Goal: Task Accomplishment & Management: Complete application form

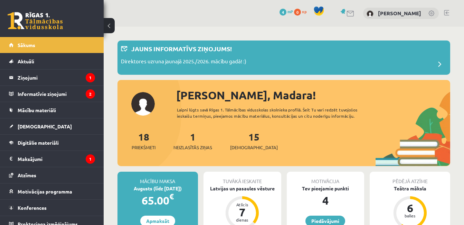
drag, startPoint x: 0, startPoint y: 0, endPoint x: 330, endPoint y: 145, distance: 360.6
click at [330, 145] on div "18 Priekšmeti 1 Neizlasītās ziņas 15 Ieskaites" at bounding box center [284, 147] width 333 height 37
click at [201, 62] on p "Direktores uzruna jaunajā 2025./2026. mācību gadā! :)" at bounding box center [184, 62] width 126 height 10
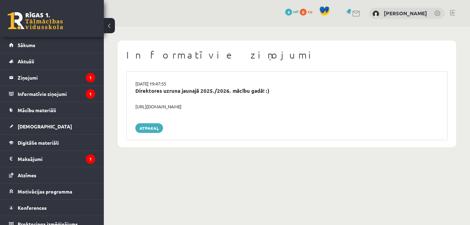
click at [161, 105] on div "https://youtube.com/shorts/lM8RsWyzCn4" at bounding box center [286, 106] width 313 height 7
drag, startPoint x: 159, startPoint y: 106, endPoint x: 207, endPoint y: 108, distance: 47.7
click at [207, 108] on div "https://youtube.com/shorts/lM8RsWyzCn4" at bounding box center [286, 106] width 313 height 7
drag, startPoint x: 207, startPoint y: 108, endPoint x: 196, endPoint y: 122, distance: 18.3
click at [196, 122] on div "29.08.2025 19:47:55 Direktores uzruna jaunajā 2025./2026. mācību gadā! :) https…" at bounding box center [286, 105] width 321 height 69
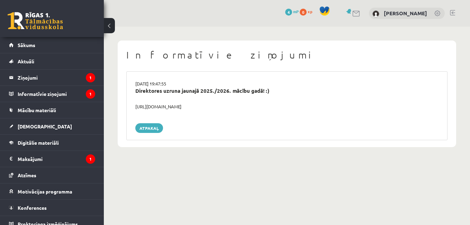
click at [163, 115] on div "29.08.2025 19:47:55 Direktores uzruna jaunajā 2025./2026. mācību gadā! :) https…" at bounding box center [286, 105] width 321 height 69
click at [137, 106] on div "https://youtube.com/shorts/lM8RsWyzCn4" at bounding box center [286, 106] width 313 height 7
drag, startPoint x: 137, startPoint y: 106, endPoint x: 153, endPoint y: 126, distance: 25.3
click at [153, 126] on link "Atpakaļ" at bounding box center [149, 128] width 28 height 10
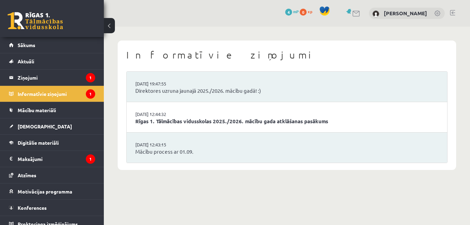
click at [147, 106] on li "29.08.2025 12:44:32 Rīgas 1. Tālmācības vidusskolas 2025./2026. mācību gada atk…" at bounding box center [287, 117] width 320 height 30
click at [45, 122] on link "[DEMOGRAPHIC_DATA]" at bounding box center [52, 126] width 86 height 16
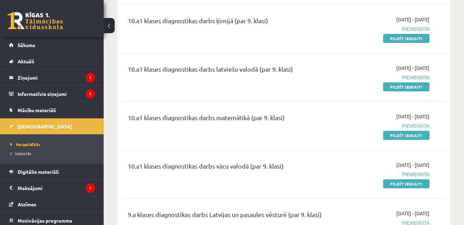
scroll to position [183, 0]
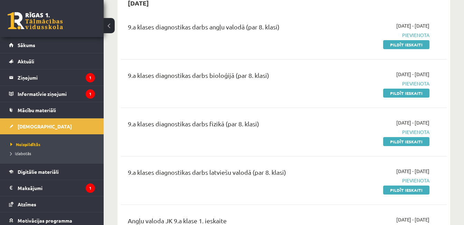
scroll to position [659, 0]
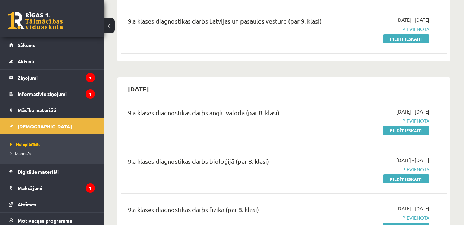
scroll to position [387, 0]
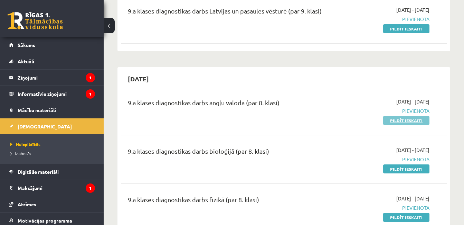
click at [410, 118] on link "Pildīt ieskaiti" at bounding box center [406, 120] width 46 height 9
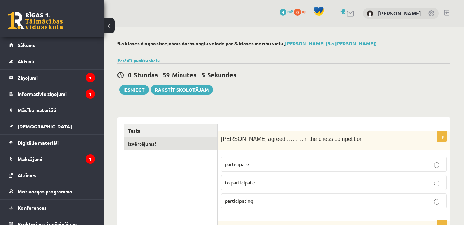
click at [208, 143] on link "Izvērtējums!" at bounding box center [170, 143] width 93 height 13
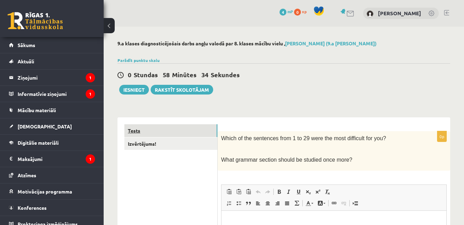
click at [196, 131] on link "Tests" at bounding box center [170, 130] width 93 height 13
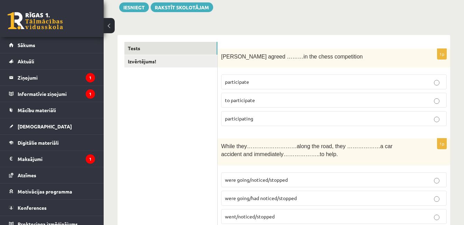
scroll to position [83, 0]
click at [366, 97] on p "to participate" at bounding box center [334, 99] width 218 height 7
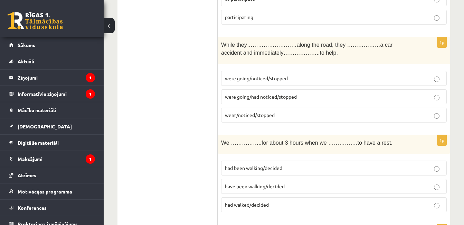
scroll to position [197, 0]
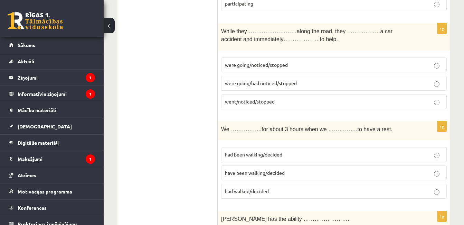
click at [350, 60] on label "were going/noticed/stopped" at bounding box center [334, 64] width 226 height 15
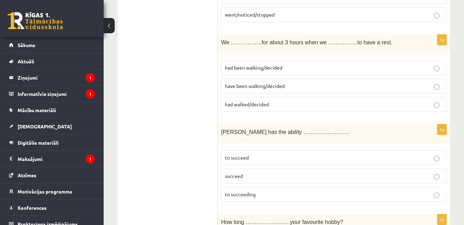
scroll to position [289, 0]
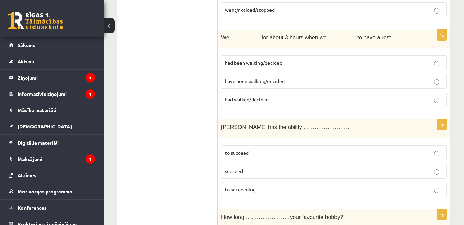
click at [407, 150] on p "to succeed" at bounding box center [334, 152] width 218 height 7
click at [369, 100] on p "had walked/decided" at bounding box center [334, 99] width 218 height 7
click at [353, 80] on p "have been walking/decided" at bounding box center [334, 80] width 218 height 7
click at [353, 63] on p "had been walking/decided" at bounding box center [334, 62] width 218 height 7
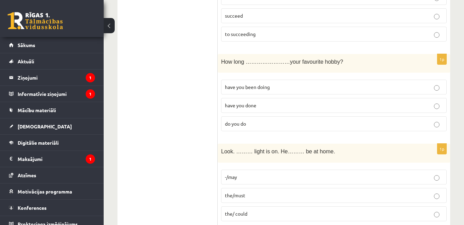
scroll to position [458, 0]
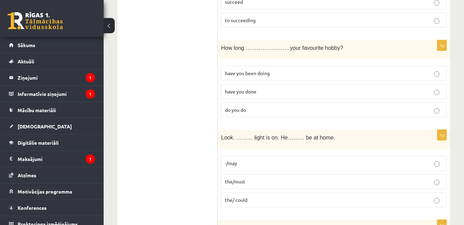
click at [368, 74] on p "have you been doing" at bounding box center [334, 72] width 218 height 7
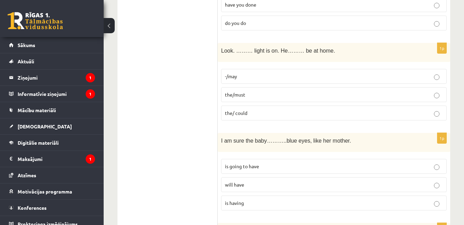
scroll to position [554, 0]
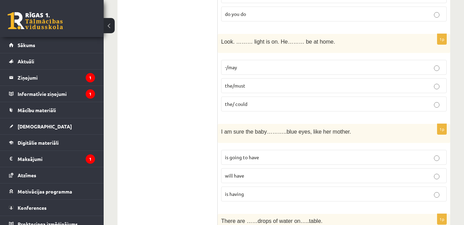
click at [420, 83] on p "the/must" at bounding box center [334, 85] width 218 height 7
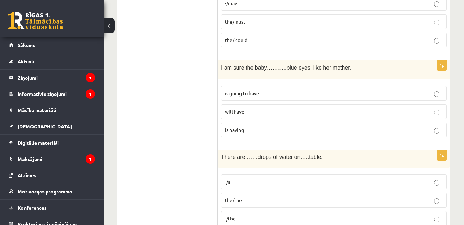
scroll to position [627, 0]
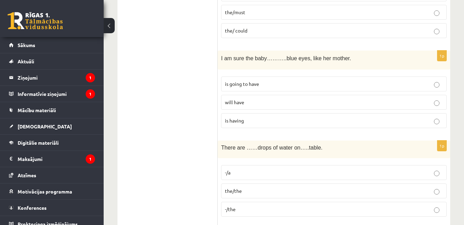
click at [362, 82] on p "is going to have" at bounding box center [334, 83] width 218 height 7
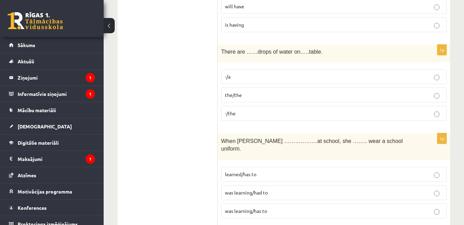
scroll to position [727, 0]
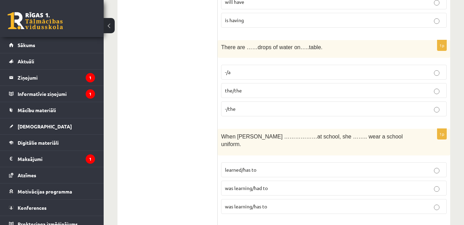
click at [397, 109] on p "-/the" at bounding box center [334, 108] width 218 height 7
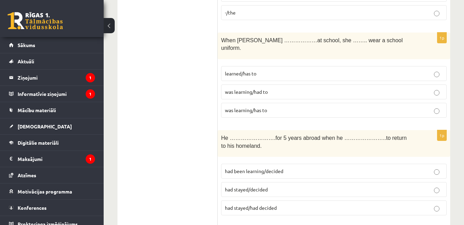
scroll to position [828, 0]
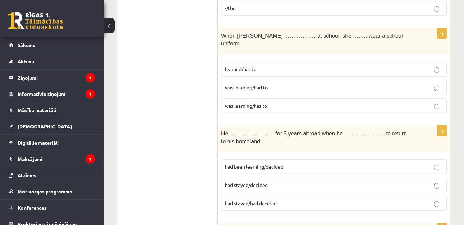
click at [397, 84] on p "was learning/had to" at bounding box center [334, 87] width 218 height 7
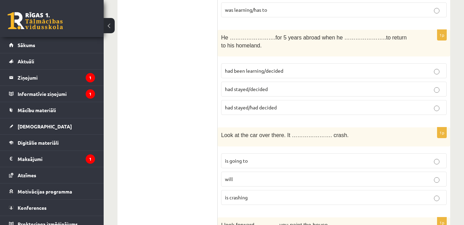
scroll to position [928, 0]
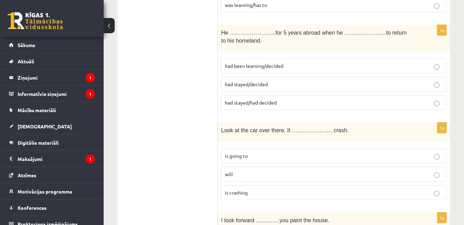
click at [359, 95] on label "had stayed/had decided" at bounding box center [334, 102] width 226 height 15
click at [353, 167] on label "will" at bounding box center [334, 174] width 226 height 15
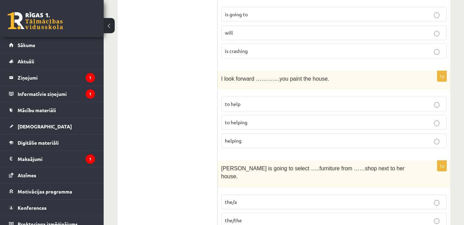
scroll to position [1088, 0]
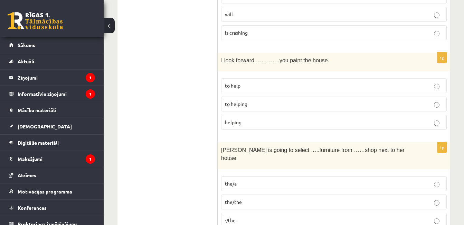
click at [360, 78] on label "to help" at bounding box center [334, 85] width 226 height 15
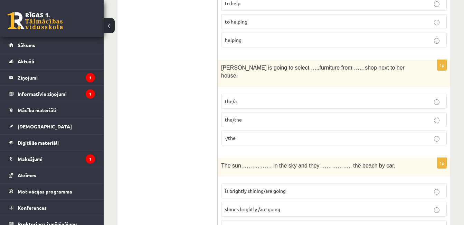
scroll to position [1175, 0]
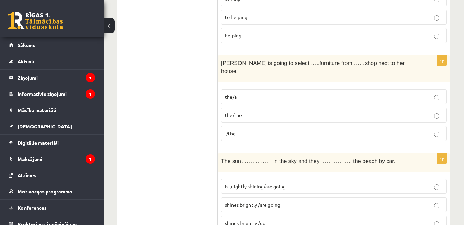
click at [393, 111] on p "the/the" at bounding box center [334, 114] width 218 height 7
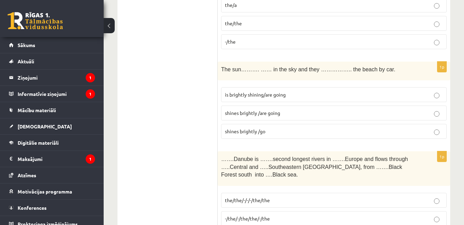
scroll to position [1271, 0]
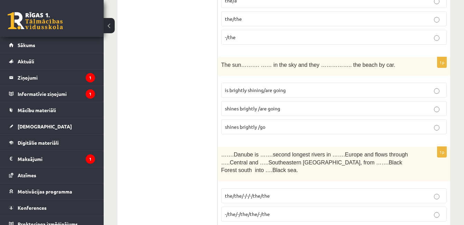
click at [400, 123] on p "shines brightly /go" at bounding box center [334, 126] width 218 height 7
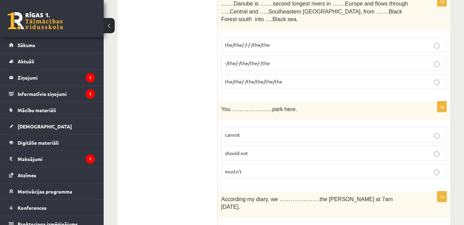
scroll to position [1426, 0]
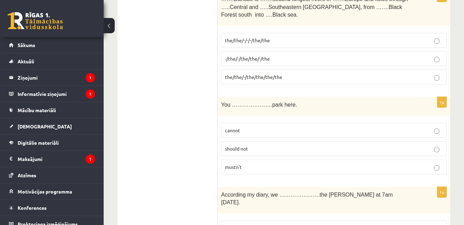
click at [331, 73] on p "the/the/-/the/the/the/the" at bounding box center [334, 76] width 218 height 7
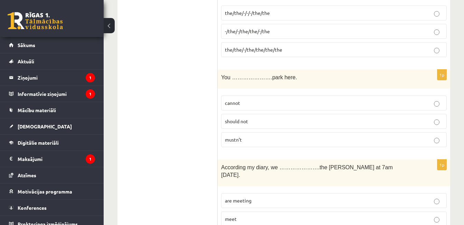
scroll to position [1463, 0]
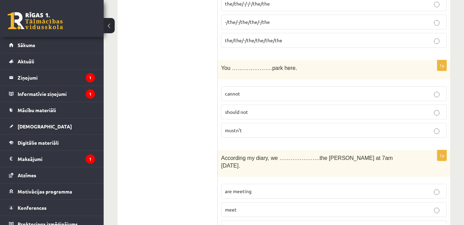
click at [367, 90] on p "cannot" at bounding box center [334, 93] width 218 height 7
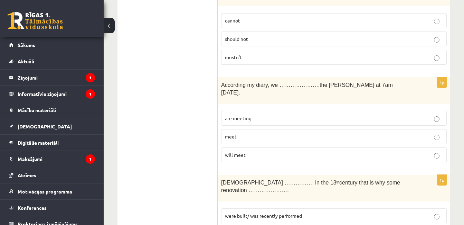
scroll to position [1545, 0]
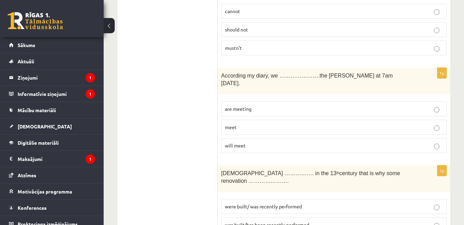
click at [377, 105] on p "are meeting" at bounding box center [334, 108] width 218 height 7
drag, startPoint x: 427, startPoint y: 176, endPoint x: 390, endPoint y: 186, distance: 38.9
click at [390, 195] on fieldset "were built/ was recently performed was built/has been recently performed built/…" at bounding box center [334, 223] width 226 height 57
drag, startPoint x: 390, startPoint y: 186, endPoint x: 380, endPoint y: 177, distance: 13.2
click at [380, 221] on p "was built/has been recently performed" at bounding box center [334, 224] width 218 height 7
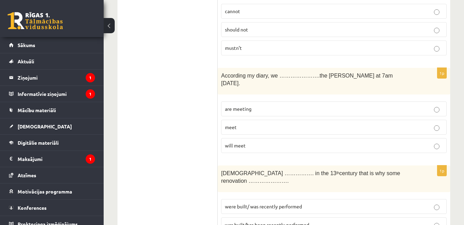
click at [393, 165] on div "The church ……………. in the 13 th century that is why some renovation …………………." at bounding box center [334, 178] width 233 height 27
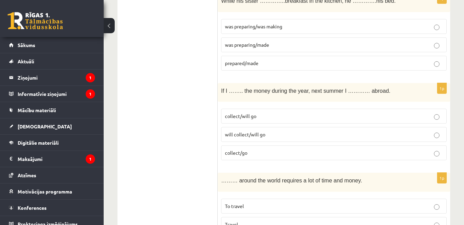
scroll to position [2536, 0]
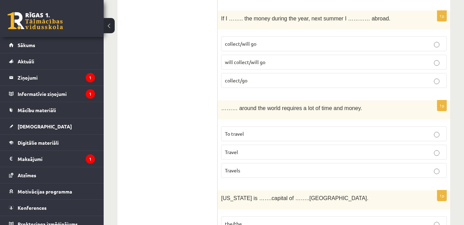
click at [344, 220] on p "the/the" at bounding box center [334, 223] width 218 height 7
click at [324, 148] on p "Travel" at bounding box center [334, 151] width 218 height 7
click at [410, 167] on p "Travels" at bounding box center [334, 170] width 218 height 7
click at [391, 130] on p "To travel" at bounding box center [334, 133] width 218 height 7
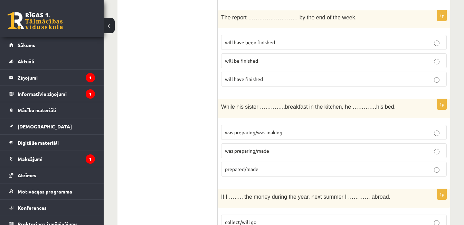
scroll to position [2344, 0]
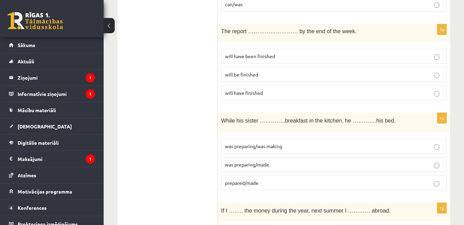
click at [332, 161] on p "was preparing/made" at bounding box center [334, 164] width 218 height 7
click at [330, 142] on p "was preparing/was making" at bounding box center [334, 145] width 218 height 7
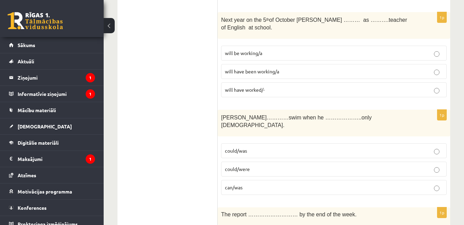
scroll to position [2156, 0]
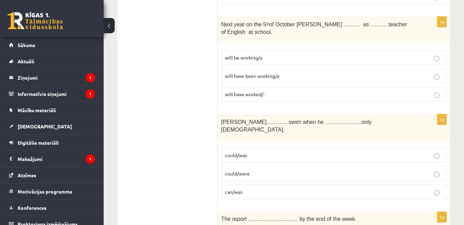
click at [345, 166] on label "could/were" at bounding box center [334, 173] width 226 height 15
click at [409, 148] on label "could/was" at bounding box center [334, 155] width 226 height 15
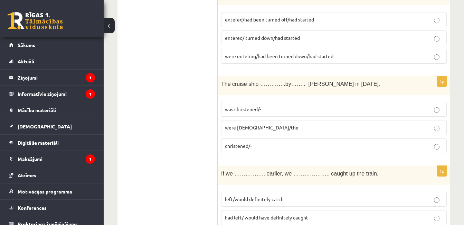
scroll to position [1823, 0]
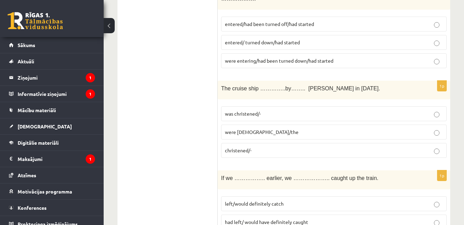
click at [339, 193] on fieldset "left/would definitely catch had left/ would have definitely caught had left/wou…" at bounding box center [334, 221] width 226 height 57
click at [338, 218] on p "had left/ would have definitely caught" at bounding box center [334, 221] width 218 height 7
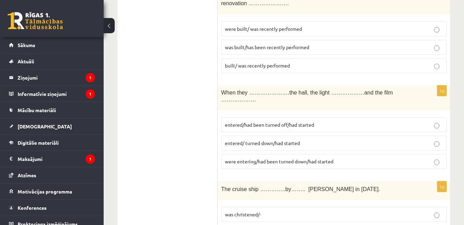
scroll to position [1732, 0]
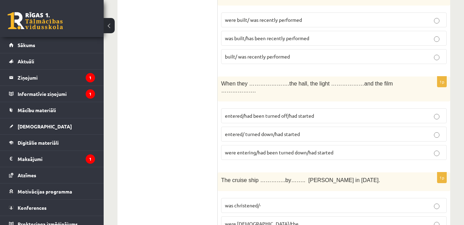
click at [315, 198] on label "was christened/-" at bounding box center [334, 205] width 226 height 15
click at [414, 130] on p "entered/ turned down/had started" at bounding box center [334, 133] width 218 height 7
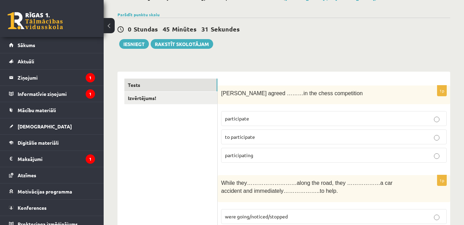
scroll to position [0, 0]
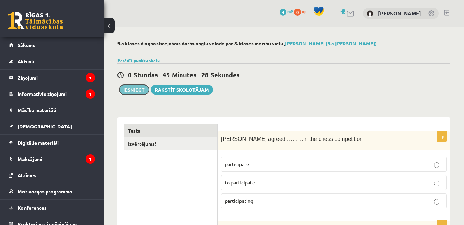
click at [135, 90] on button "Iesniegt" at bounding box center [134, 90] width 30 height 10
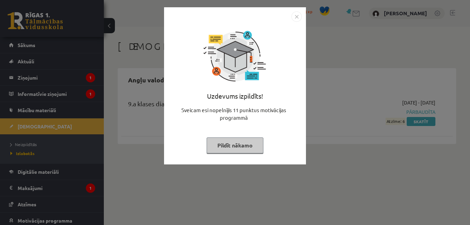
click at [295, 13] on img "Close" at bounding box center [296, 16] width 10 height 10
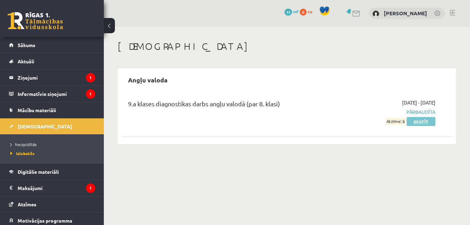
click at [414, 122] on link "Skatīt" at bounding box center [420, 121] width 29 height 9
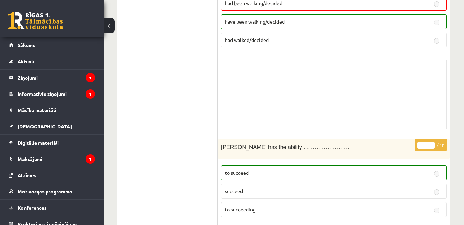
scroll to position [226, 0]
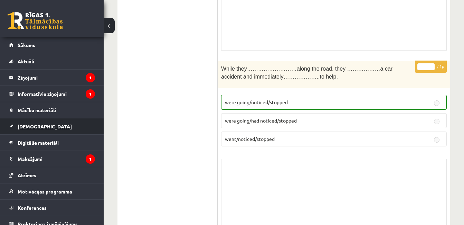
click at [78, 121] on link "[DEMOGRAPHIC_DATA]" at bounding box center [52, 126] width 86 height 16
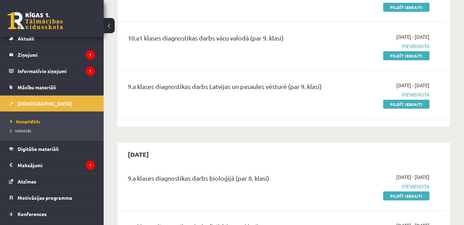
scroll to position [25, 0]
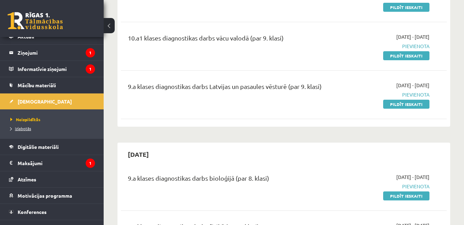
click at [26, 127] on span "Izlabotās" at bounding box center [20, 129] width 21 height 6
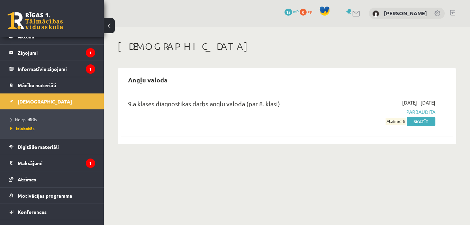
click at [44, 102] on link "[DEMOGRAPHIC_DATA]" at bounding box center [52, 101] width 86 height 16
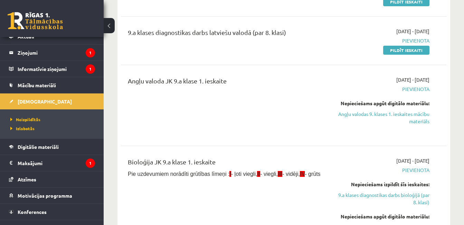
scroll to position [568, 0]
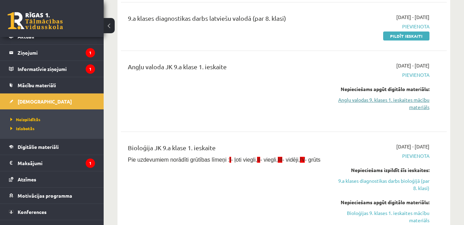
click at [410, 100] on link "Angļu valodas 9. klases 1. ieskaites mācību materiāls" at bounding box center [383, 103] width 94 height 15
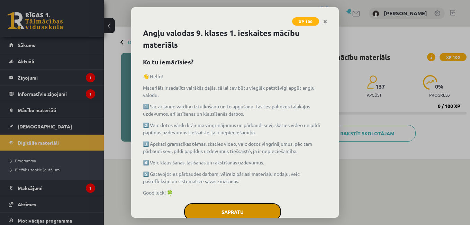
click at [256, 207] on button "Sapratu" at bounding box center [232, 211] width 97 height 17
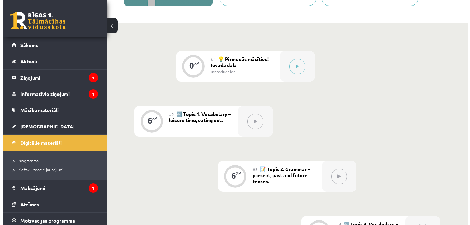
scroll to position [134, 0]
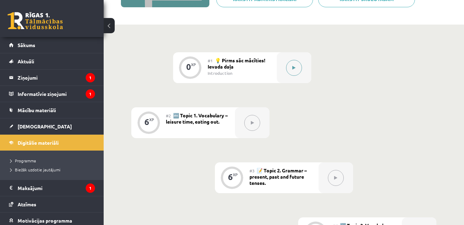
click at [299, 75] on div at bounding box center [294, 67] width 35 height 31
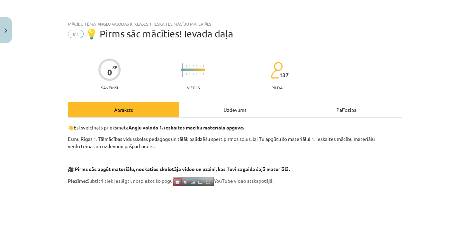
click at [230, 109] on div "Uzdevums" at bounding box center [234, 110] width 111 height 16
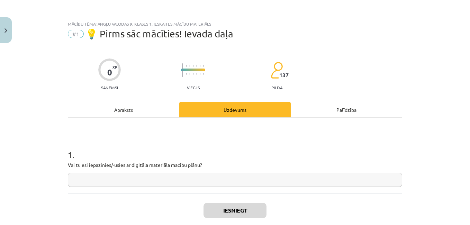
scroll to position [17, 0]
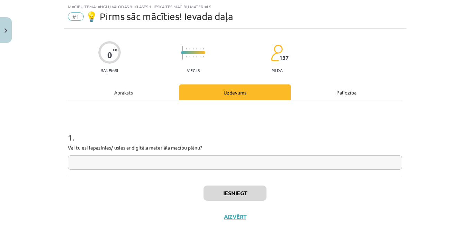
click at [227, 159] on input "text" at bounding box center [235, 162] width 334 height 14
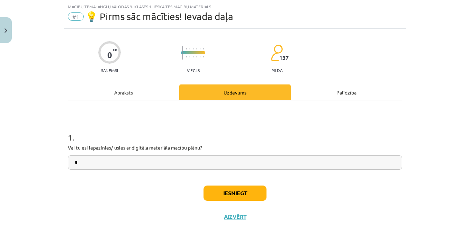
type input "*"
click at [224, 189] on button "Iesniegt" at bounding box center [234, 192] width 63 height 15
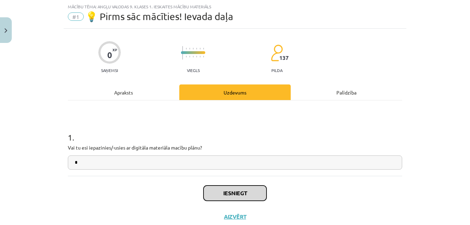
drag, startPoint x: 224, startPoint y: 189, endPoint x: 220, endPoint y: 194, distance: 6.7
click at [220, 194] on button "Iesniegt" at bounding box center [234, 192] width 63 height 15
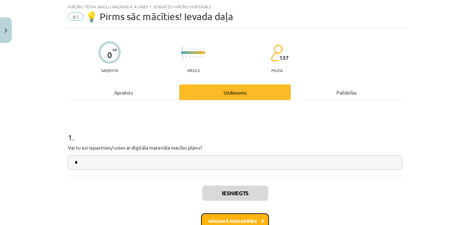
click at [230, 220] on button "Nākamā nodarbība" at bounding box center [235, 221] width 68 height 16
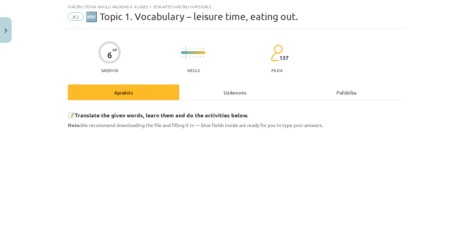
click at [222, 93] on div "Uzdevums" at bounding box center [234, 92] width 111 height 16
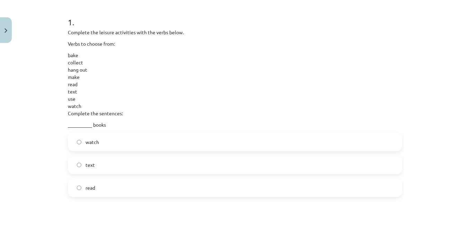
scroll to position [130, 0]
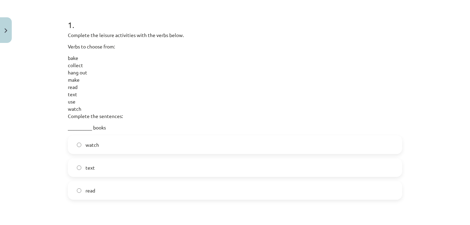
click at [222, 187] on label "read" at bounding box center [234, 190] width 333 height 17
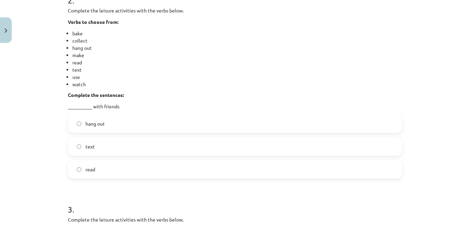
scroll to position [362, 0]
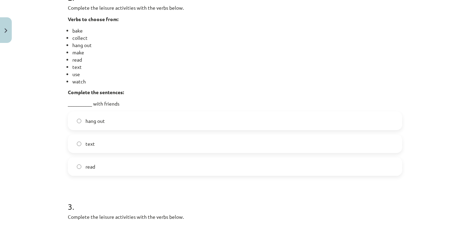
click at [188, 119] on label "hang out" at bounding box center [234, 120] width 333 height 17
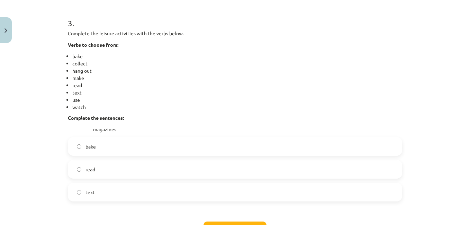
scroll to position [551, 0]
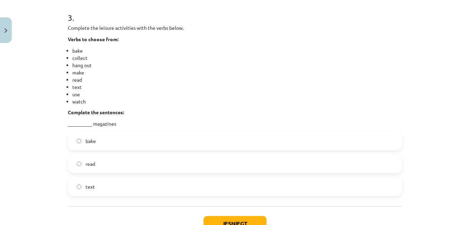
click at [343, 164] on label "read" at bounding box center [234, 163] width 333 height 17
click at [234, 220] on button "Iesniegt" at bounding box center [234, 223] width 63 height 15
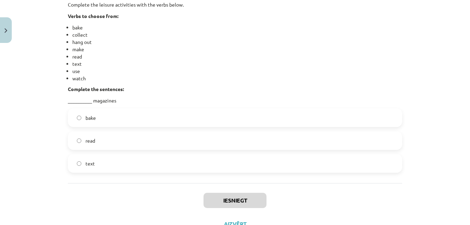
scroll to position [594, 0]
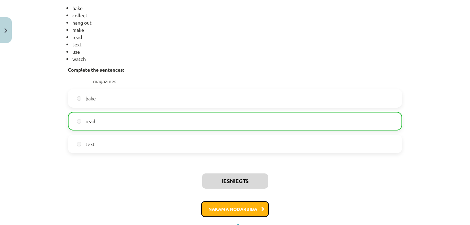
click at [230, 207] on button "Nākamā nodarbība" at bounding box center [235, 209] width 68 height 16
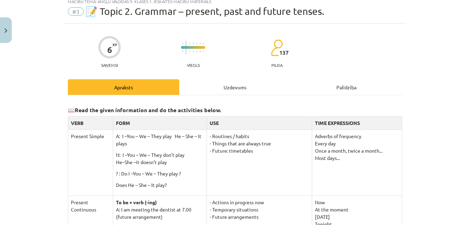
scroll to position [17, 0]
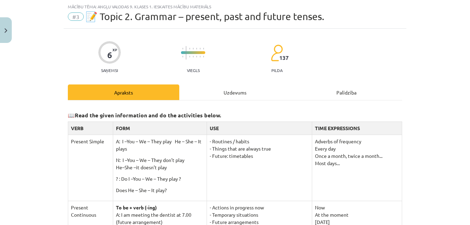
click at [231, 92] on div "Uzdevums" at bounding box center [234, 92] width 111 height 16
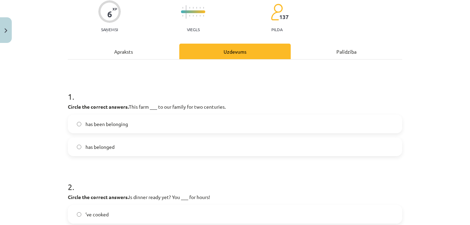
scroll to position [65, 0]
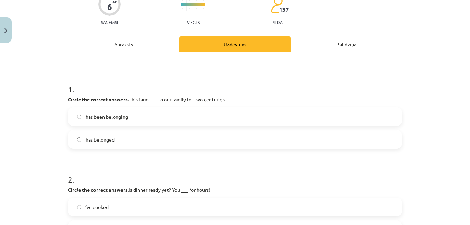
click at [206, 149] on form "1 . Circle the correct answers. This farm ___ to our family for two centuries. …" at bounding box center [235, 200] width 334 height 257
click at [211, 141] on label "has belonged" at bounding box center [234, 139] width 333 height 17
click at [304, 99] on p "Circle the correct answers. This farm ___ to our family for two centuries." at bounding box center [235, 99] width 334 height 7
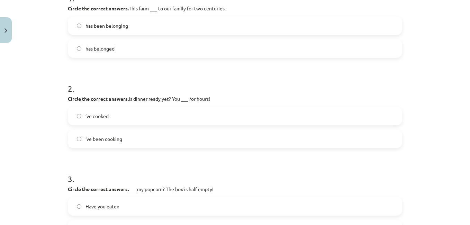
scroll to position [158, 0]
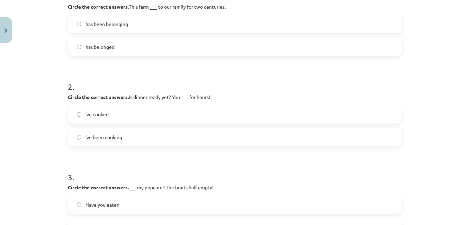
click at [262, 134] on label "’ve been cooking" at bounding box center [234, 136] width 333 height 17
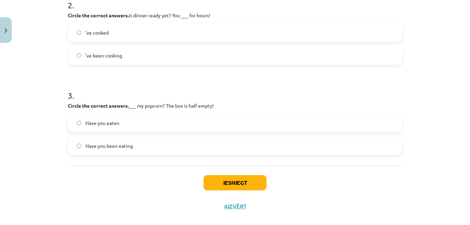
scroll to position [241, 0]
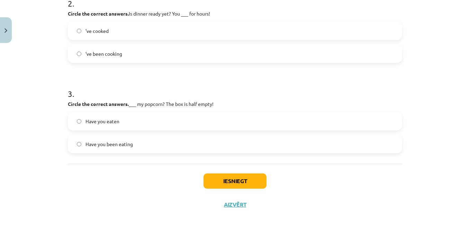
click at [230, 117] on label "Have you eaten" at bounding box center [234, 120] width 333 height 17
click at [226, 178] on button "Iesniegt" at bounding box center [234, 180] width 63 height 15
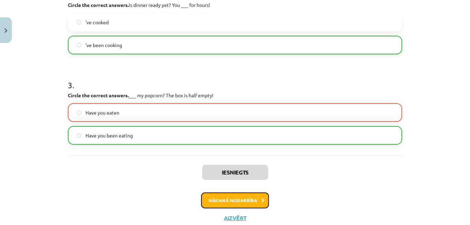
click at [235, 204] on button "Nākamā nodarbība" at bounding box center [235, 200] width 68 height 16
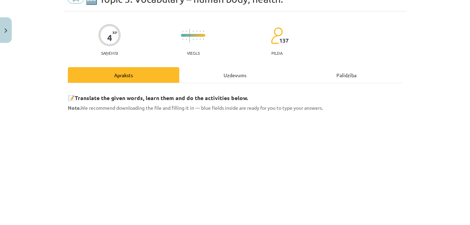
scroll to position [17, 0]
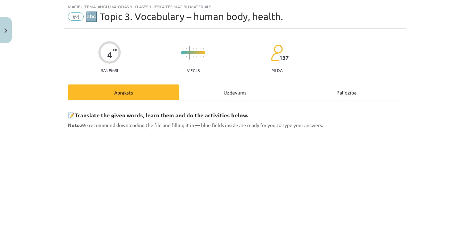
click at [230, 89] on div "Uzdevums" at bounding box center [234, 92] width 111 height 16
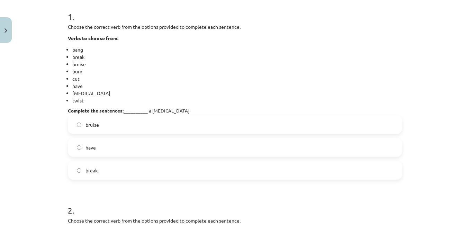
scroll to position [137, 0]
click at [219, 151] on label "have" at bounding box center [234, 148] width 333 height 17
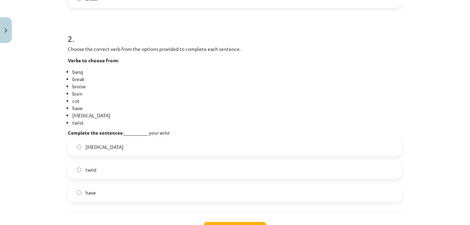
scroll to position [310, 0]
click at [162, 167] on label "twist" at bounding box center [234, 168] width 333 height 17
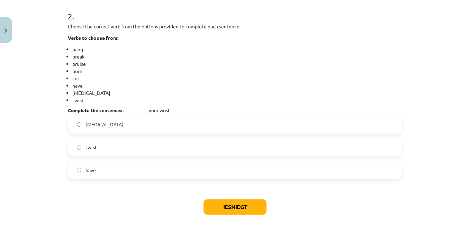
scroll to position [346, 0]
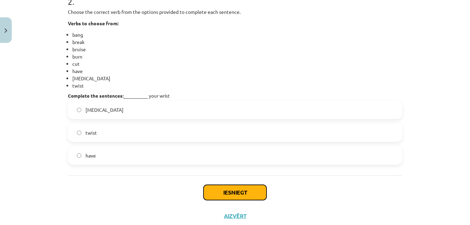
click at [242, 191] on button "Iesniegt" at bounding box center [234, 192] width 63 height 15
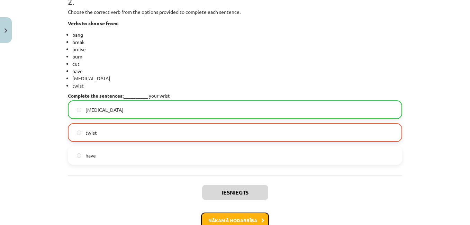
click at [221, 216] on button "Nākamā nodarbība" at bounding box center [235, 220] width 68 height 16
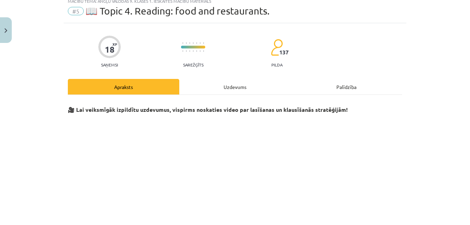
scroll to position [17, 0]
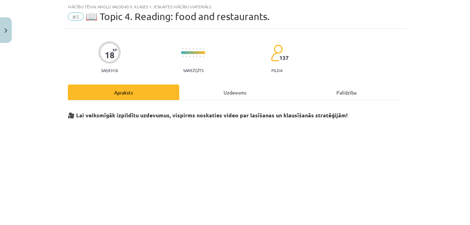
click at [227, 91] on div "Uzdevums" at bounding box center [234, 92] width 111 height 16
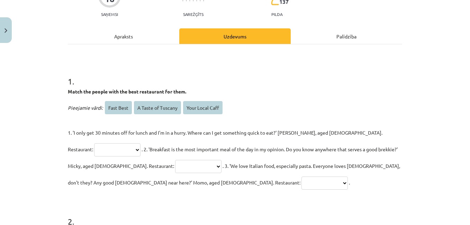
scroll to position [77, 0]
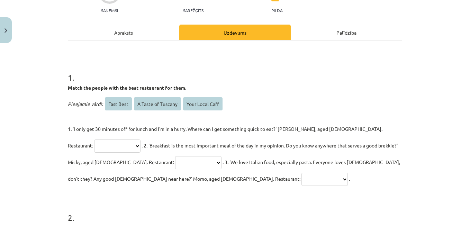
click at [140, 139] on select "**********" at bounding box center [117, 145] width 46 height 13
select select "*********"
click at [140, 139] on select "**********" at bounding box center [117, 145] width 46 height 13
click at [301, 173] on select "**********" at bounding box center [324, 179] width 46 height 13
select select "**********"
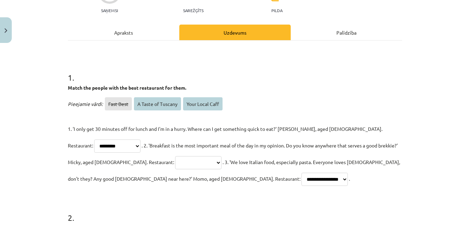
click at [301, 173] on select "**********" at bounding box center [324, 179] width 46 height 13
click at [175, 162] on select "**********" at bounding box center [198, 162] width 46 height 13
select select "**********"
click at [175, 156] on select "**********" at bounding box center [198, 162] width 46 height 13
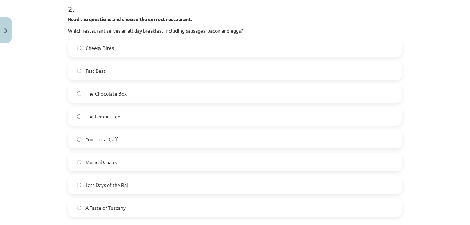
scroll to position [289, 0]
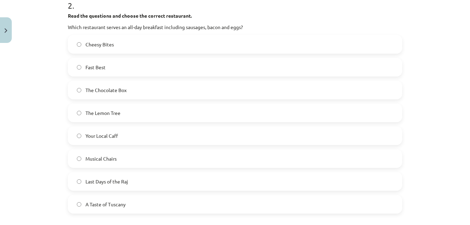
click at [133, 134] on label "Your Local Caff" at bounding box center [234, 135] width 333 height 17
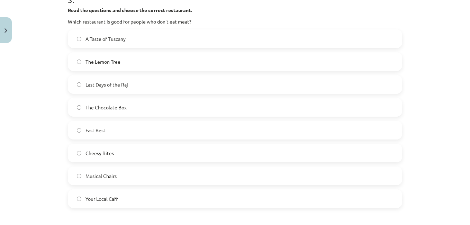
scroll to position [538, 0]
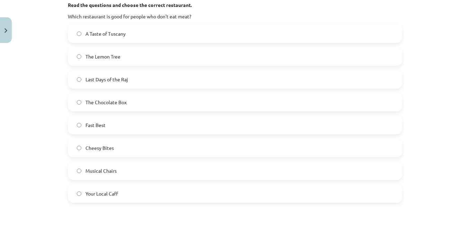
click at [261, 60] on label "The Lemon Tree" at bounding box center [234, 56] width 333 height 17
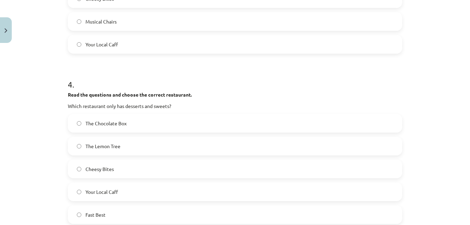
scroll to position [702, 0]
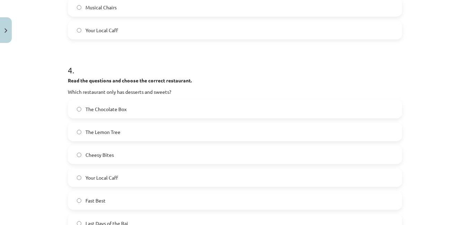
click at [277, 111] on label "The Chocolate Box" at bounding box center [234, 108] width 333 height 17
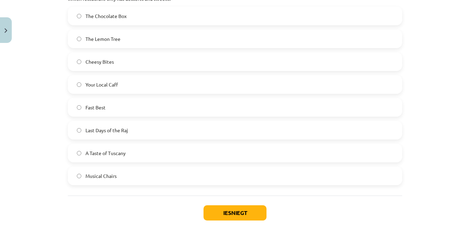
scroll to position [835, 0]
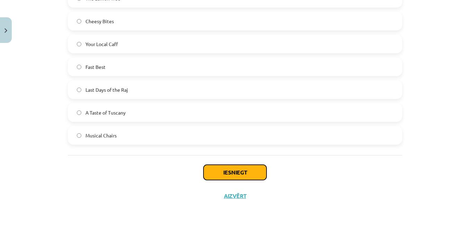
click at [246, 169] on button "Iesniegt" at bounding box center [234, 172] width 63 height 15
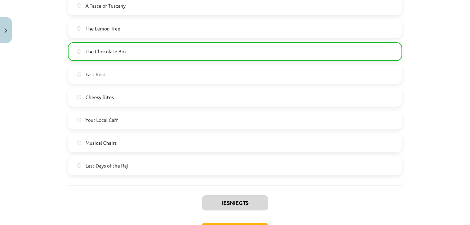
scroll to position [957, 0]
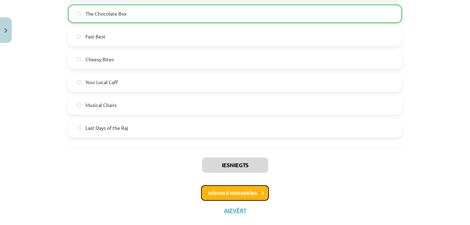
click at [254, 185] on button "Nākamā nodarbība" at bounding box center [235, 193] width 68 height 16
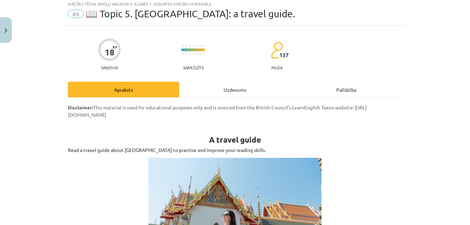
scroll to position [17, 0]
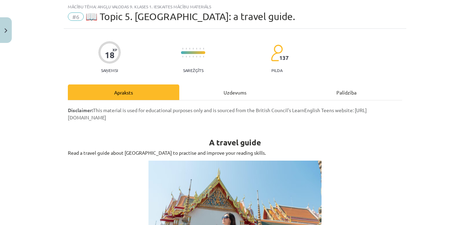
click at [223, 94] on div "Uzdevums" at bounding box center [234, 92] width 111 height 16
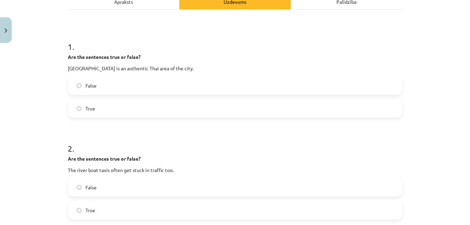
scroll to position [110, 0]
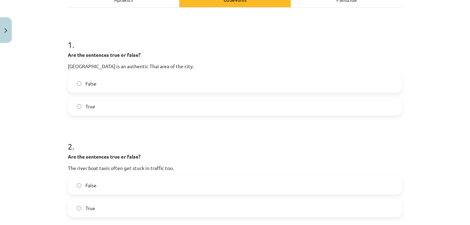
click at [233, 111] on label "True" at bounding box center [234, 106] width 333 height 17
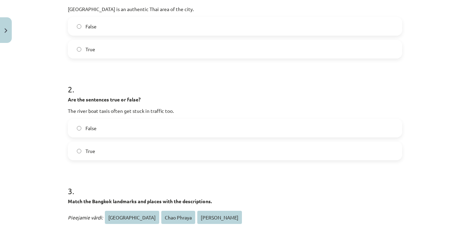
scroll to position [202, 0]
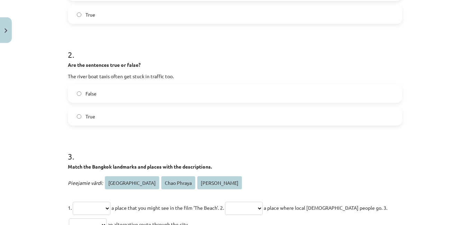
click at [290, 88] on label "False" at bounding box center [234, 93] width 333 height 17
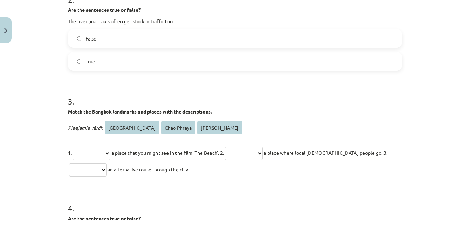
scroll to position [301, 0]
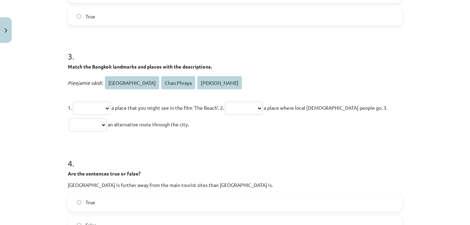
click at [99, 108] on select "**********" at bounding box center [92, 108] width 38 height 13
select select "**********"
click at [73, 102] on select "**********" at bounding box center [92, 108] width 38 height 13
click at [254, 109] on select "**********" at bounding box center [244, 108] width 38 height 13
select select "**********"
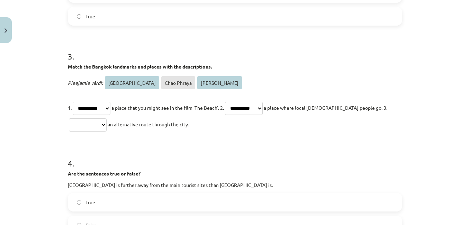
click at [236, 102] on select "**********" at bounding box center [244, 108] width 38 height 13
click at [106, 122] on select "**********" at bounding box center [88, 124] width 38 height 13
select select "**********"
click at [69, 118] on select "**********" at bounding box center [88, 124] width 38 height 13
click at [260, 102] on select "**********" at bounding box center [244, 108] width 38 height 13
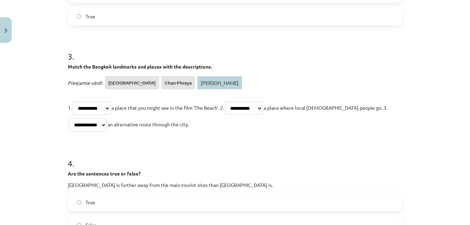
select select "**********"
click at [236, 102] on select "**********" at bounding box center [244, 108] width 38 height 13
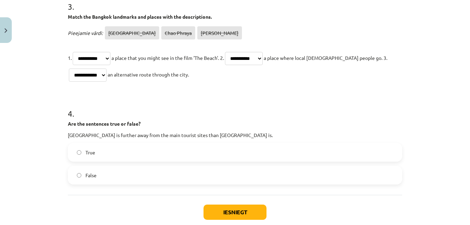
scroll to position [391, 0]
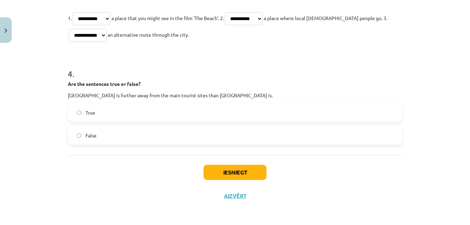
click at [287, 131] on label "False" at bounding box center [234, 135] width 333 height 17
click at [257, 114] on label "True" at bounding box center [234, 112] width 333 height 17
click at [228, 169] on button "Iesniegt" at bounding box center [234, 172] width 63 height 15
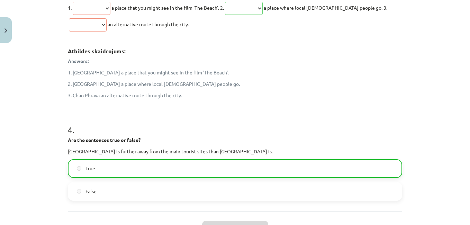
scroll to position [479, 0]
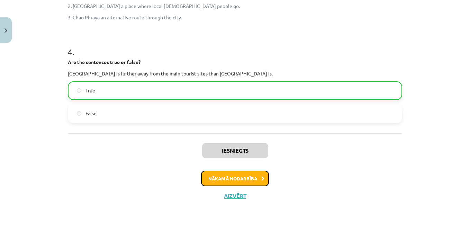
click at [248, 185] on button "Nākamā nodarbība" at bounding box center [235, 178] width 68 height 16
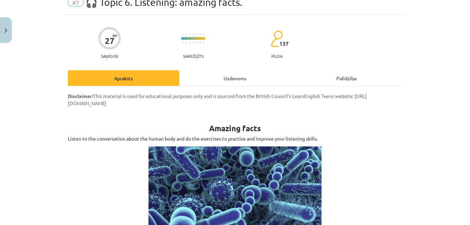
scroll to position [17, 0]
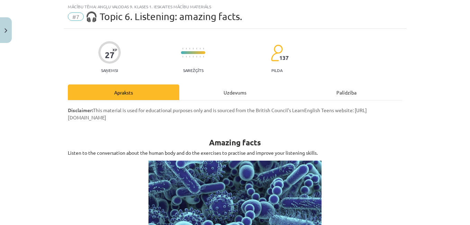
click at [229, 93] on div "Uzdevums" at bounding box center [234, 92] width 111 height 16
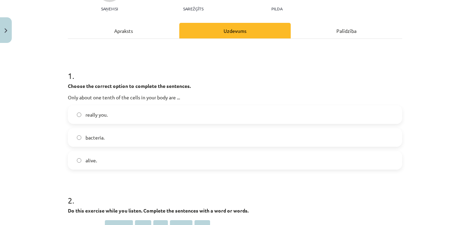
scroll to position [80, 0]
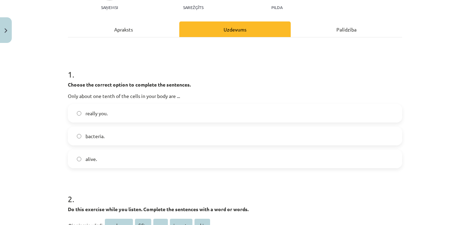
click at [155, 160] on label "alive." at bounding box center [234, 158] width 333 height 17
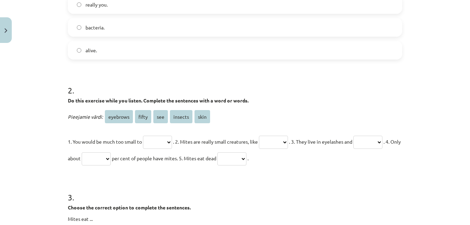
scroll to position [190, 0]
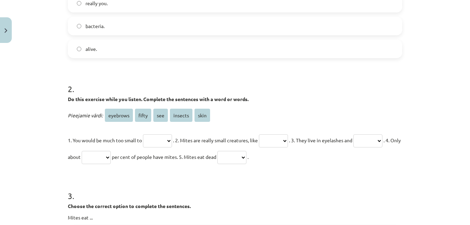
click at [246, 156] on select "******** ***** *** ******* ****" at bounding box center [231, 157] width 29 height 13
select select "****"
click at [246, 151] on select "******** ***** *** ******* ****" at bounding box center [231, 157] width 29 height 13
click at [284, 145] on select "******** ***** *** ******* ****" at bounding box center [273, 140] width 29 height 13
select select "*******"
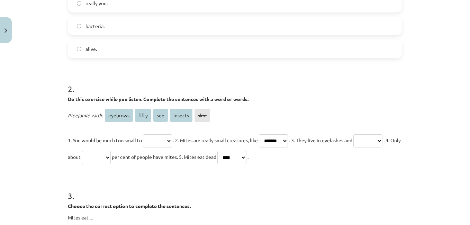
click at [267, 134] on select "******** ***** *** ******* ****" at bounding box center [273, 140] width 29 height 13
click at [160, 143] on select "******** ***** *** ******* ****" at bounding box center [157, 140] width 29 height 13
select select "***"
click at [143, 134] on select "******** ***** *** ******* ****" at bounding box center [157, 140] width 29 height 13
click at [111, 156] on select "******** ***** *** ******* ****" at bounding box center [96, 157] width 29 height 13
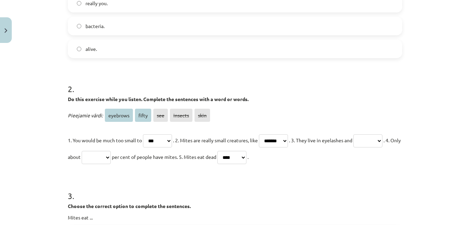
select select "*****"
click at [111, 151] on select "******** ***** *** ******* ****" at bounding box center [96, 157] width 29 height 13
click at [353, 147] on select "******** ***** *** ******* ****" at bounding box center [367, 140] width 29 height 13
select select "********"
click at [353, 147] on select "******** ***** *** ******* ****" at bounding box center [367, 140] width 29 height 13
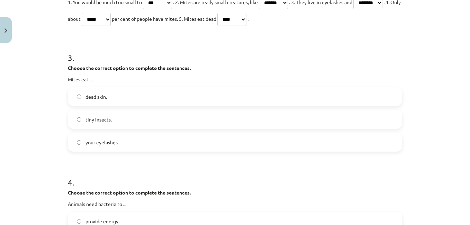
scroll to position [330, 0]
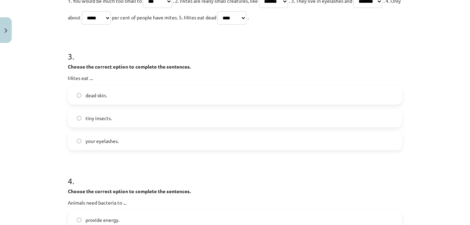
click at [249, 91] on label "dead skin." at bounding box center [234, 94] width 333 height 17
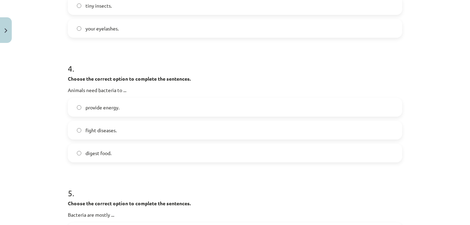
scroll to position [446, 0]
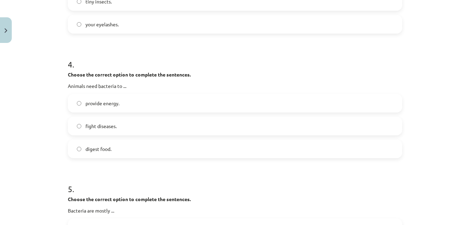
click at [175, 107] on label "provide energy." at bounding box center [234, 102] width 333 height 17
click at [376, 128] on label "fight diseases." at bounding box center [234, 125] width 333 height 17
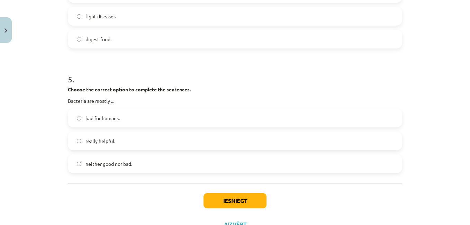
scroll to position [557, 0]
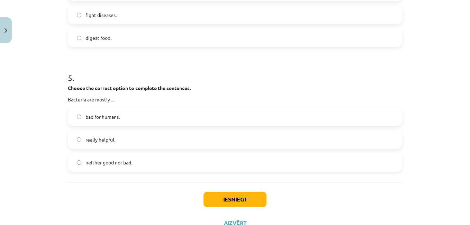
click at [174, 165] on label "neither good nor bad." at bounding box center [234, 162] width 333 height 17
click at [182, 138] on label "really helpful." at bounding box center [234, 139] width 333 height 17
click at [220, 204] on button "Iesniegt" at bounding box center [234, 199] width 63 height 15
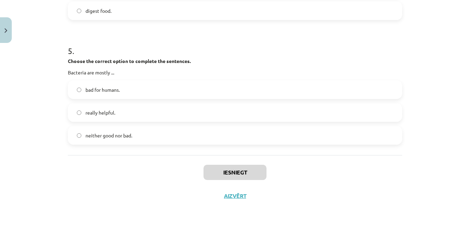
scroll to position [650, 0]
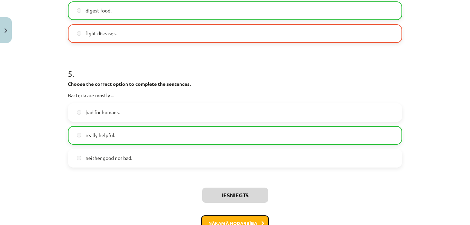
click at [255, 219] on button "Nākamā nodarbība" at bounding box center [235, 223] width 68 height 16
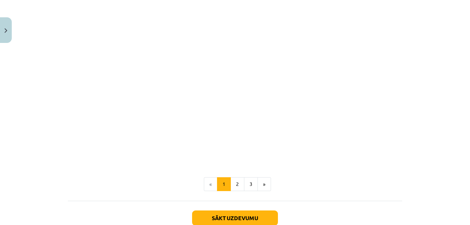
scroll to position [17, 0]
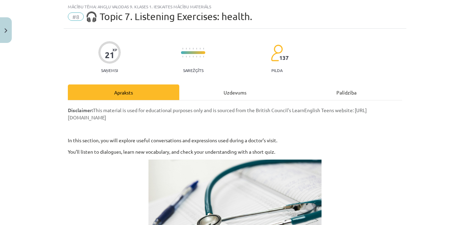
click at [224, 93] on div "Uzdevums" at bounding box center [234, 92] width 111 height 16
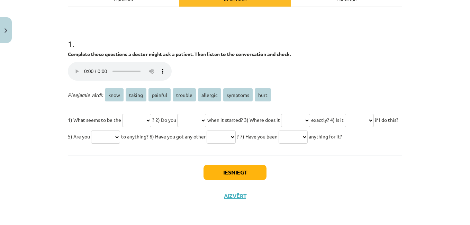
scroll to position [128, 0]
click at [142, 114] on select "**** ****** ******* ******* ******** ******** ****" at bounding box center [136, 120] width 29 height 13
select select "*******"
click at [122, 114] on select "**** ****** ******* ******* ******** ******** ****" at bounding box center [136, 120] width 29 height 13
click at [206, 114] on select "**** ****** ******* ******* ******** ******** ****" at bounding box center [191, 120] width 29 height 13
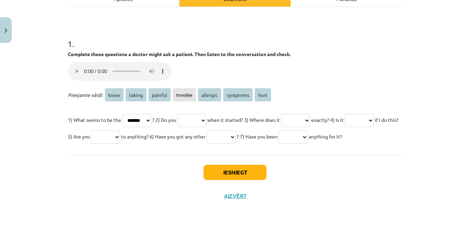
select select "****"
click at [185, 114] on select "**** ****** ******* ******* ******** ******** ****" at bounding box center [191, 120] width 29 height 13
click at [206, 125] on p "1) What seems to be the **** ****** ******* ******* ******** ******** **** ? 2)…" at bounding box center [235, 127] width 334 height 33
click at [304, 114] on select "**** ****** ******* ******* ******** ******** ****" at bounding box center [295, 120] width 29 height 13
select select "****"
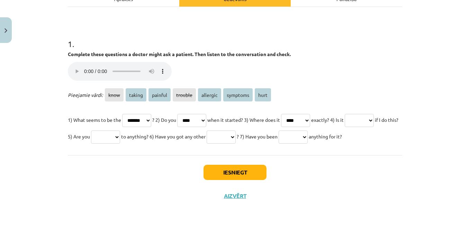
click at [299, 114] on select "**** ****** ******* ******* ******** ******** ****" at bounding box center [295, 120] width 29 height 13
click at [344, 119] on select "**** ****** ******* ******* ******** ******** ****" at bounding box center [358, 120] width 29 height 13
select select "*******"
click at [344, 114] on select "**** ****** ******* ******* ******** ******** ****" at bounding box center [358, 120] width 29 height 13
click at [120, 130] on select "**** ****** ******* ******* ******** ******** ****" at bounding box center [105, 136] width 29 height 13
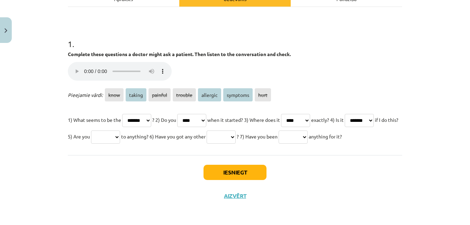
select select "********"
click at [120, 130] on select "**** ****** ******* ******* ******** ******** ****" at bounding box center [105, 136] width 29 height 13
click at [235, 130] on select "**** ****** ******* ******* ******** ******** ****" at bounding box center [220, 136] width 29 height 13
select select "********"
click at [235, 130] on select "**** ****** ******* ******* ******** ******** ****" at bounding box center [220, 136] width 29 height 13
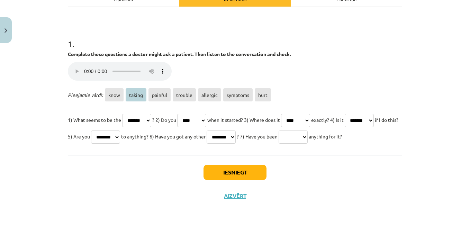
click at [278, 135] on select "**** ****** ******* ******* ******** ******** ****" at bounding box center [292, 136] width 29 height 13
select select "******"
click at [278, 130] on select "**** ****** ******* ******* ******** ******** ****" at bounding box center [292, 136] width 29 height 13
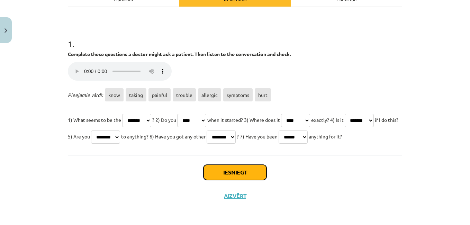
click at [221, 171] on button "Iesniegt" at bounding box center [234, 172] width 63 height 15
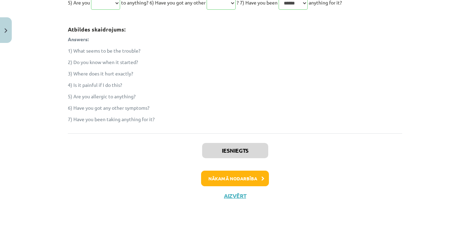
scroll to position [261, 0]
click at [249, 173] on button "Nākamā nodarbība" at bounding box center [235, 178] width 68 height 16
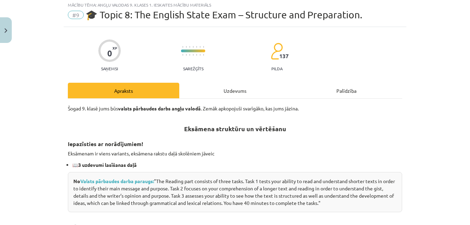
scroll to position [17, 0]
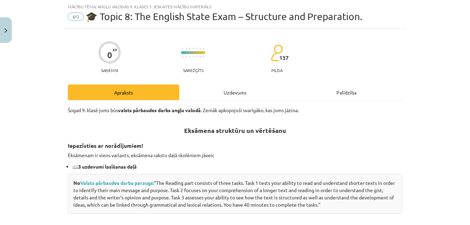
click at [228, 89] on div "Uzdevums" at bounding box center [234, 92] width 111 height 16
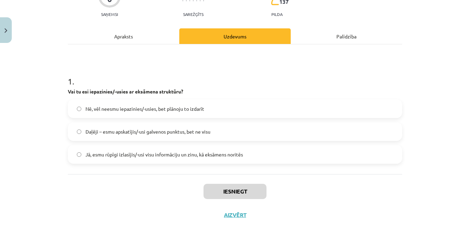
scroll to position [73, 0]
click at [241, 151] on label "Jā, esmu rūpīgi izlasījis/-usi visu informāciju un zinu, kā eksāmens noritēs" at bounding box center [234, 154] width 333 height 17
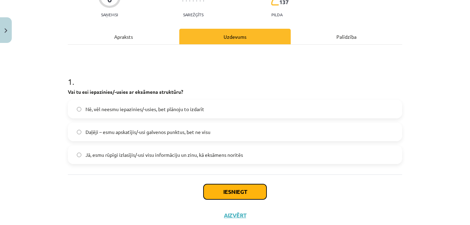
click at [216, 194] on button "Iesniegt" at bounding box center [234, 191] width 63 height 15
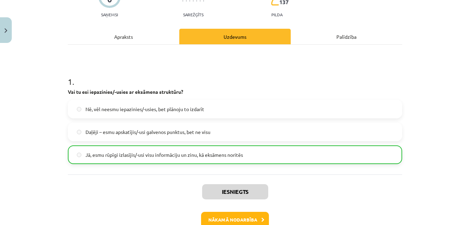
click at [127, 30] on div "Apraksts" at bounding box center [123, 37] width 111 height 16
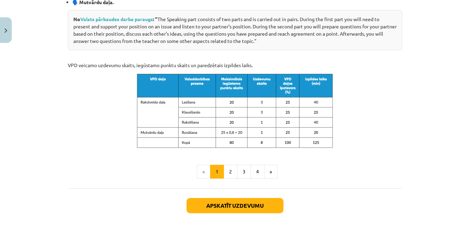
scroll to position [392, 0]
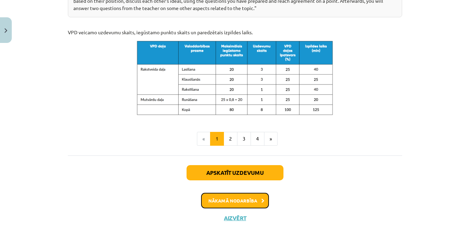
click at [252, 201] on button "Nākamā nodarbība" at bounding box center [235, 201] width 68 height 16
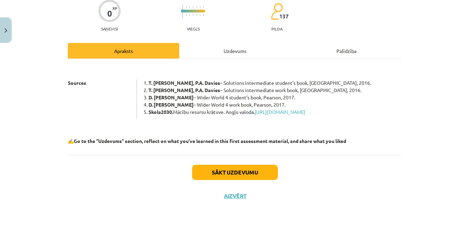
scroll to position [17, 0]
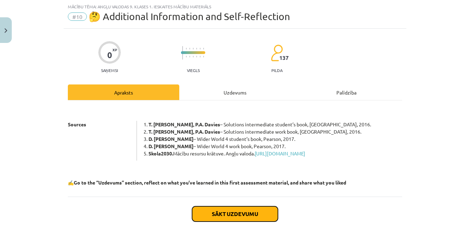
click at [237, 217] on button "Sākt uzdevumu" at bounding box center [235, 213] width 86 height 15
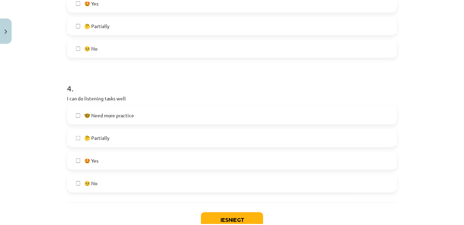
scroll to position [523, 0]
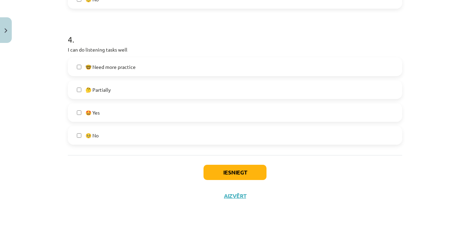
click at [245, 181] on div "Iesniegt Aizvērt" at bounding box center [235, 179] width 334 height 48
click at [238, 173] on button "Iesniegt" at bounding box center [234, 172] width 63 height 15
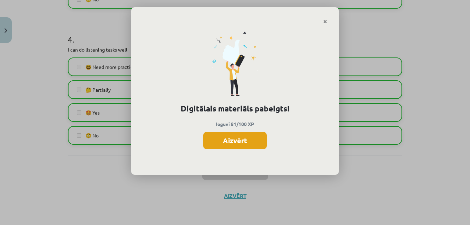
click at [244, 139] on button "Aizvērt" at bounding box center [235, 140] width 64 height 17
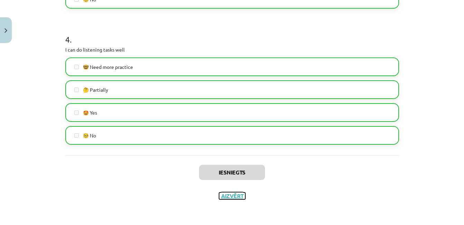
click at [231, 195] on button "Aizvērt" at bounding box center [232, 195] width 26 height 7
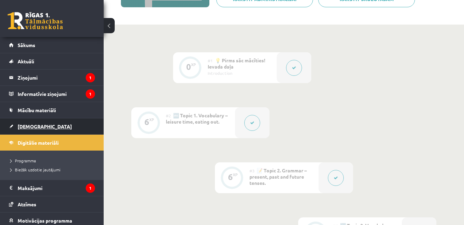
click at [50, 121] on link "[DEMOGRAPHIC_DATA]" at bounding box center [52, 126] width 86 height 16
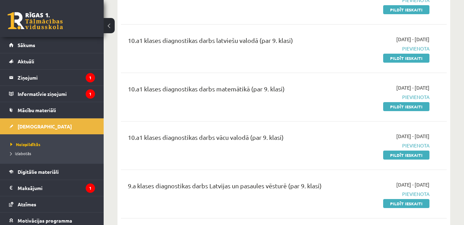
scroll to position [226, 0]
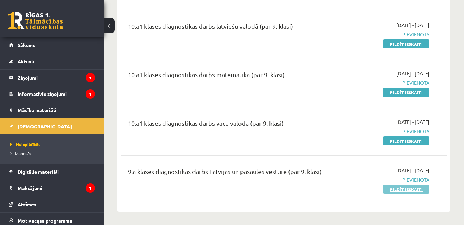
click at [400, 190] on link "Pildīt ieskaiti" at bounding box center [406, 189] width 46 height 9
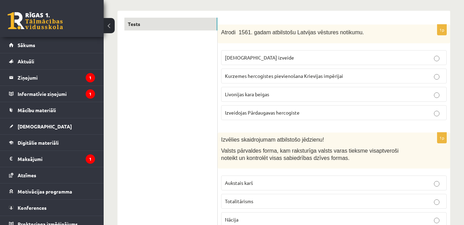
scroll to position [113, 0]
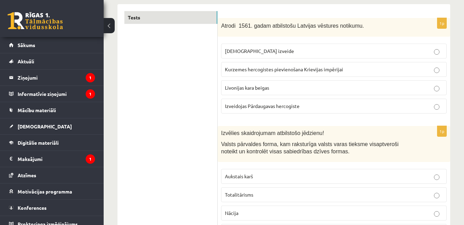
click at [301, 47] on label "Livonijas ordeņa izveide" at bounding box center [334, 51] width 226 height 15
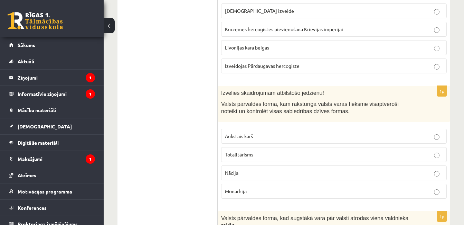
scroll to position [200, 0]
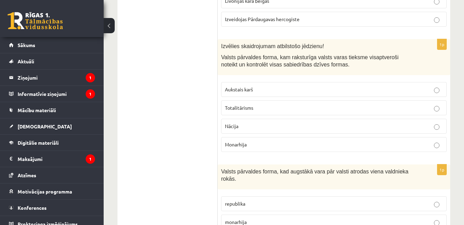
click at [375, 104] on label "Totalitārisms" at bounding box center [334, 107] width 226 height 15
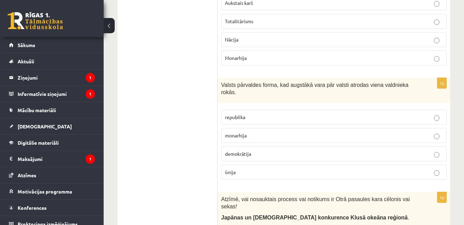
scroll to position [293, 0]
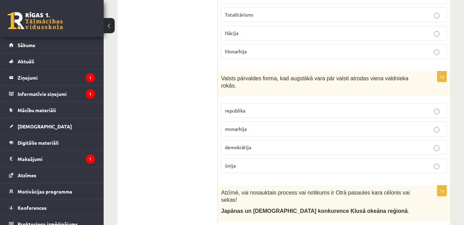
click at [397, 121] on label "monarhija" at bounding box center [334, 128] width 226 height 15
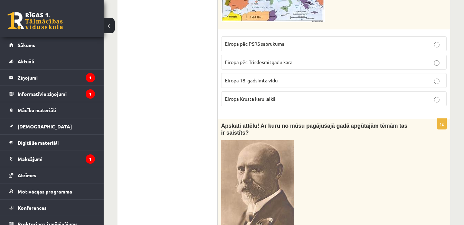
scroll to position [3655, 0]
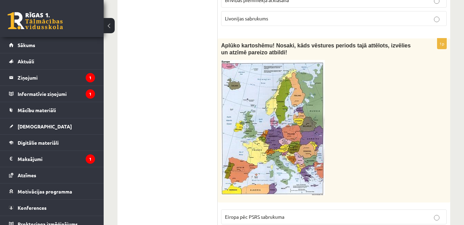
scroll to position [3469, 0]
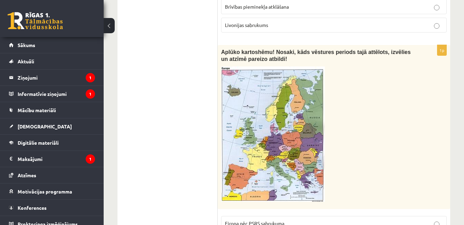
click at [386, 220] on p "Eiropa pēc PSRS sabrukuma" at bounding box center [334, 223] width 218 height 7
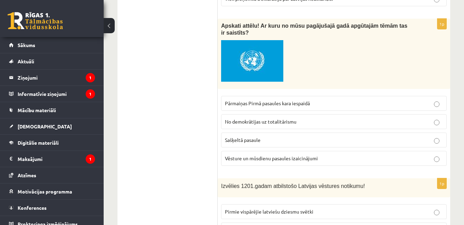
scroll to position [3202, 0]
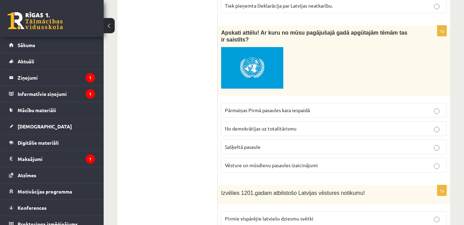
click at [371, 125] on p "No demokrātijas uz totalitārismu" at bounding box center [334, 128] width 218 height 7
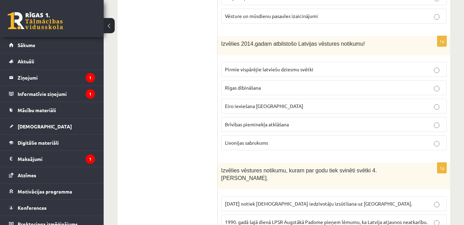
scroll to position [2956, 0]
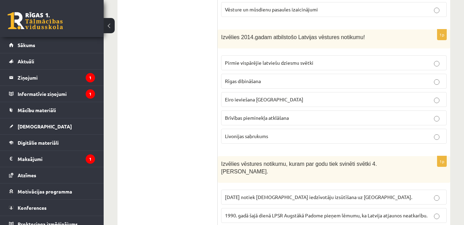
click at [412, 212] on span "1990. gadā šajā dienā LPSR Augstākā Padome pieņem lēmumu, ka Latvija atjaunos n…" at bounding box center [326, 215] width 203 height 6
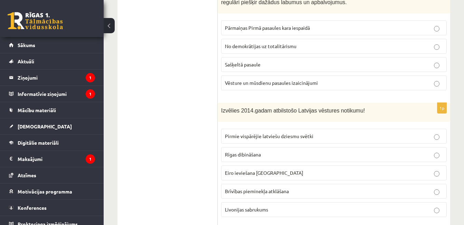
scroll to position [2816, 0]
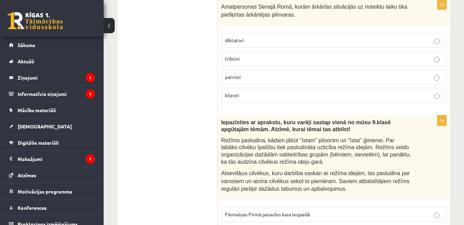
scroll to position [2716, 0]
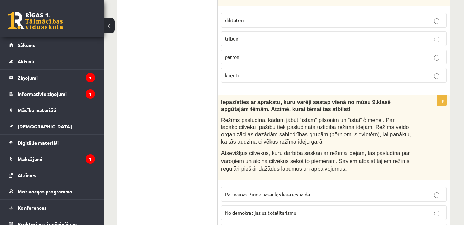
click at [441, 205] on label "No demokrātijas uz totalitārismu" at bounding box center [334, 212] width 226 height 15
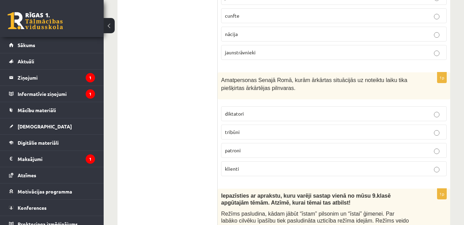
scroll to position [2570, 0]
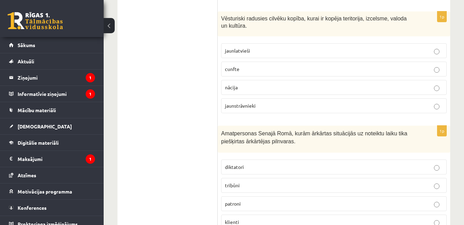
click at [399, 196] on label "patroni" at bounding box center [334, 203] width 226 height 15
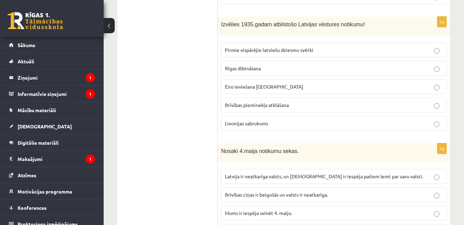
scroll to position [2310, 0]
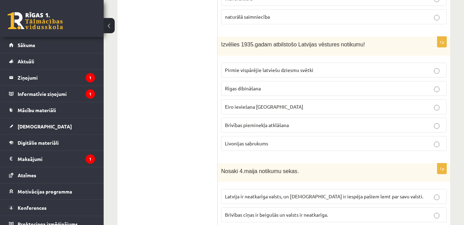
click at [421, 207] on label "Brīvības cīņas ir beigušās un valsts ir neatkarīga." at bounding box center [334, 214] width 226 height 15
click at [398, 118] on label "Brīvības pieminekļa atklāšana" at bounding box center [334, 125] width 226 height 15
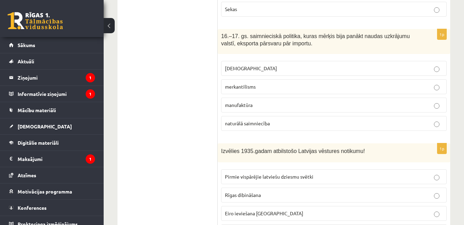
scroll to position [2097, 0]
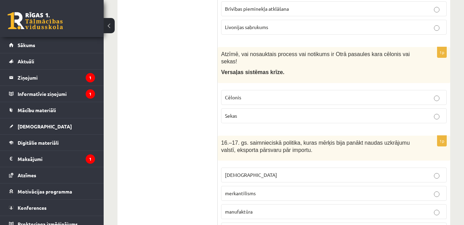
click at [431, 186] on label "merkantilisms" at bounding box center [334, 193] width 226 height 15
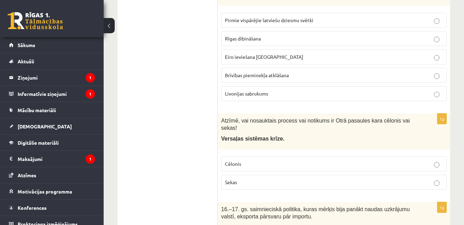
scroll to position [2024, 0]
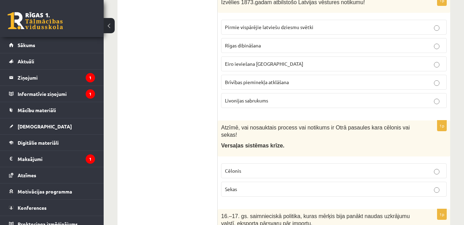
click at [363, 185] on p "Sekas" at bounding box center [334, 188] width 218 height 7
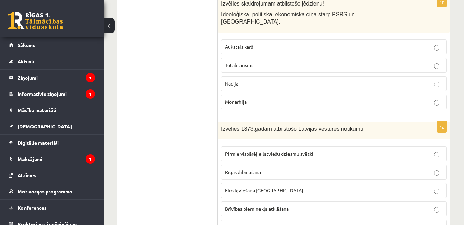
scroll to position [1917, 0]
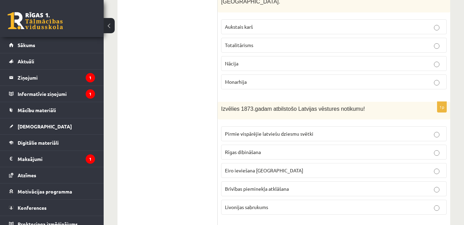
click at [373, 123] on fieldset "Pirmie vispārējie latviešu dziesmu svētki Rīgas dibināšana Eiro ieviešana Latvi…" at bounding box center [334, 170] width 226 height 94
click at [438, 163] on label "Eiro ieviešana Latvijā" at bounding box center [334, 170] width 226 height 15
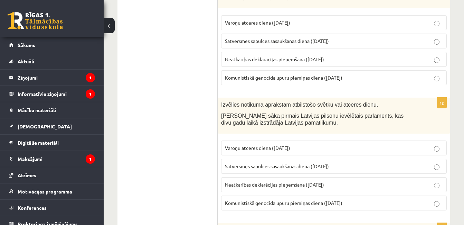
scroll to position [1678, 0]
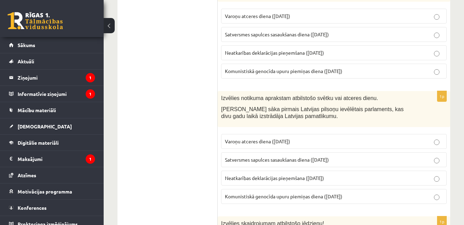
click at [420, 174] on p "Neatkarības deklarācijas pieņemšana (4. maijs)" at bounding box center [334, 177] width 218 height 7
drag, startPoint x: 385, startPoint y: 200, endPoint x: 413, endPoint y: 56, distance: 146.3
click at [413, 91] on div "Izvēlies notikuma aprakstam atbilstošo svētku vai atceres dienu. Darbu sāka pir…" at bounding box center [334, 109] width 233 height 36
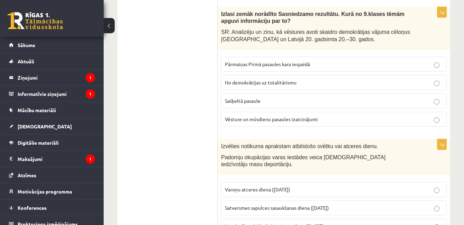
scroll to position [1491, 0]
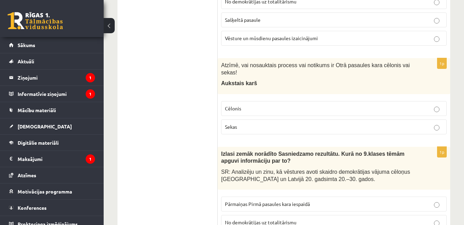
scroll to position [1358, 0]
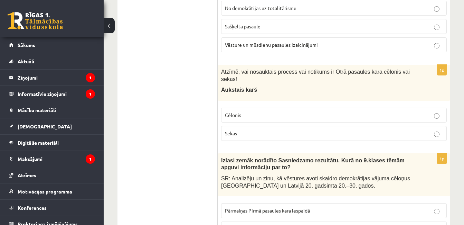
click at [313, 224] on p "No demokrātijas uz totalitārismu" at bounding box center [334, 228] width 218 height 7
click at [354, 111] on p "Cēlonis" at bounding box center [334, 114] width 218 height 7
click at [407, 130] on p "Sekas" at bounding box center [334, 133] width 218 height 7
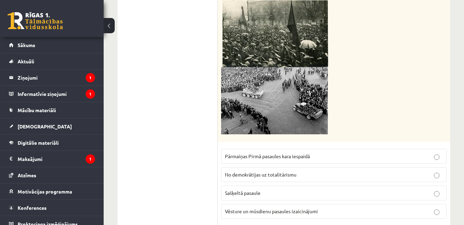
scroll to position [1185, 0]
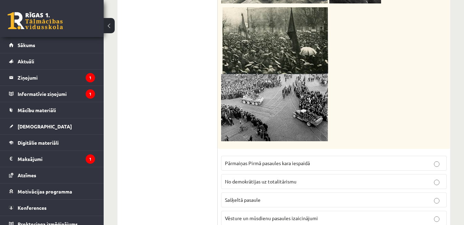
click at [361, 178] on p "No demokrātijas uz totalitārismu" at bounding box center [334, 181] width 218 height 7
click at [368, 159] on p "Pārmaiņas Pirmā pasaules kara iespaidā" at bounding box center [334, 162] width 218 height 7
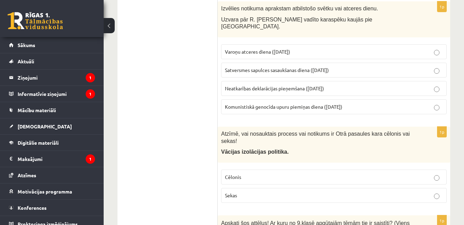
scroll to position [879, 0]
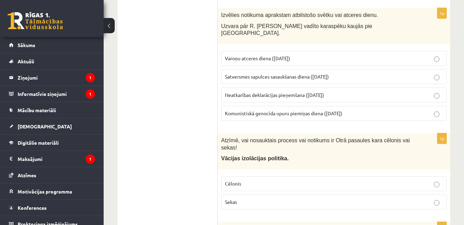
click at [393, 180] on p "Cēlonis" at bounding box center [334, 183] width 218 height 7
click at [377, 198] on p "Sekas" at bounding box center [334, 201] width 218 height 7
click at [375, 91] on p "Neatkarības deklarācijas pieņemšana (4. maijs)" at bounding box center [334, 94] width 218 height 7
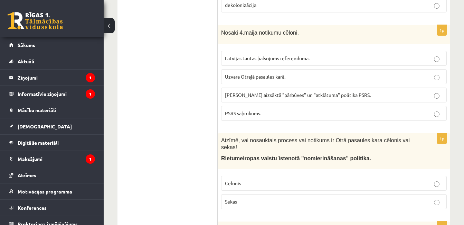
scroll to position [679, 0]
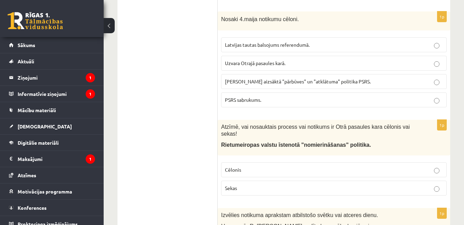
click at [355, 166] on p "Cēlonis" at bounding box center [334, 169] width 218 height 7
click at [345, 78] on span "Gorbačova aizsāktā "pārbūves" un "atklātuma" politika PSRS." at bounding box center [298, 81] width 146 height 6
drag, startPoint x: 345, startPoint y: 59, endPoint x: 449, endPoint y: 39, distance: 106.1
click at [449, 39] on div "1p Nosaki 4.maija notikumu cēloni. Latvijas tautas balsojums referendumā. Uzvar…" at bounding box center [334, 61] width 233 height 101
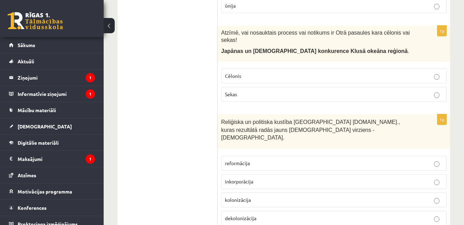
scroll to position [446, 0]
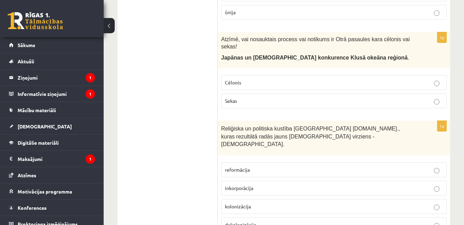
click at [314, 180] on label "inkorporācija" at bounding box center [334, 187] width 226 height 15
click at [326, 93] on label "Sekas" at bounding box center [334, 100] width 226 height 15
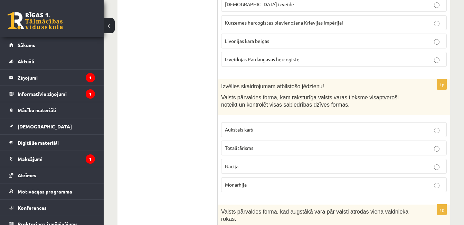
scroll to position [0, 0]
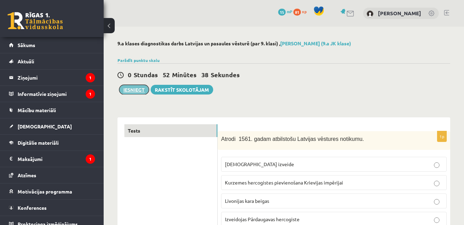
click at [132, 90] on button "Iesniegt" at bounding box center [134, 90] width 30 height 10
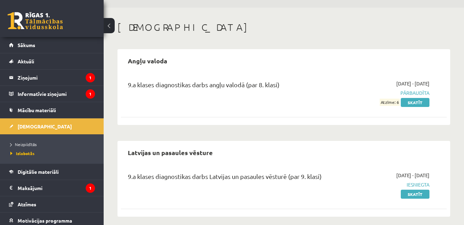
scroll to position [25, 0]
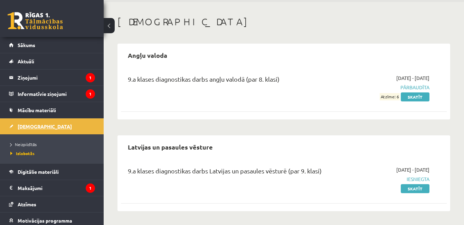
click at [52, 123] on link "[DEMOGRAPHIC_DATA]" at bounding box center [52, 126] width 86 height 16
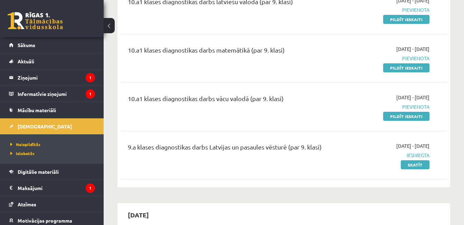
scroll to position [222, 0]
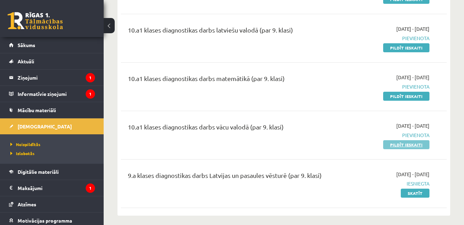
click at [409, 144] on link "Pildīt ieskaiti" at bounding box center [406, 144] width 46 height 9
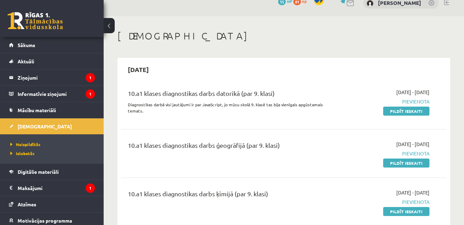
scroll to position [39, 0]
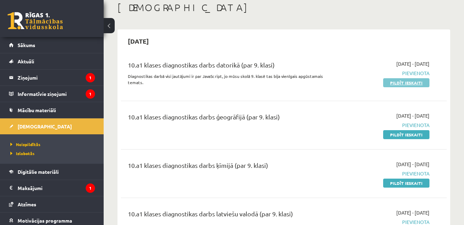
click at [406, 81] on link "Pildīt ieskaiti" at bounding box center [406, 82] width 46 height 9
